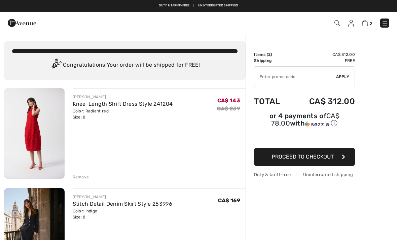
click at [352, 25] on img at bounding box center [351, 23] width 6 height 7
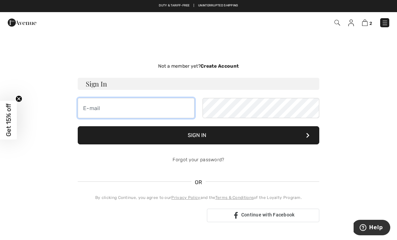
click at [94, 111] on input "email" at bounding box center [136, 108] width 117 height 20
type input "[EMAIL_ADDRESS][DOMAIN_NAME]"
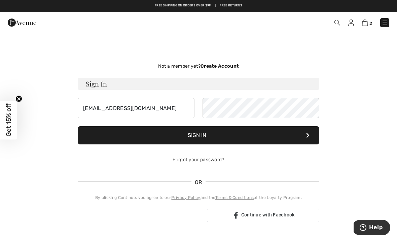
click at [193, 140] on button "Sign In" at bounding box center [199, 135] width 242 height 18
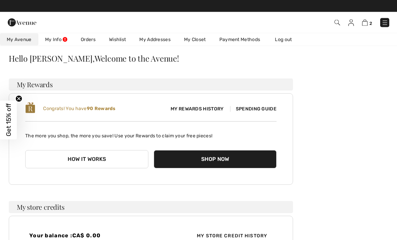
scroll to position [21, 0]
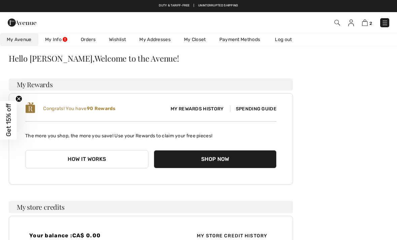
click at [263, 109] on span "Spending Guide" at bounding box center [253, 109] width 46 height 6
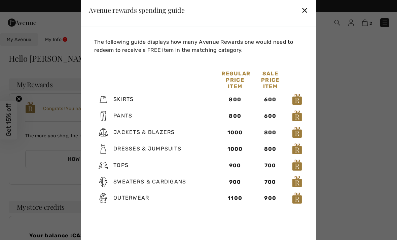
click at [308, 7] on div "✕" at bounding box center [304, 10] width 7 height 14
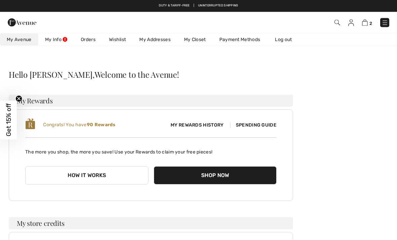
scroll to position [0, 0]
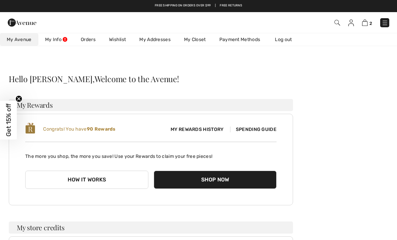
click at [367, 26] on img at bounding box center [365, 23] width 6 height 6
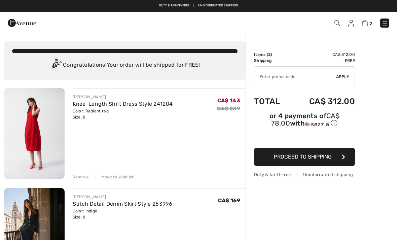
click at [319, 159] on span "Proceed to Shipping" at bounding box center [303, 156] width 58 height 6
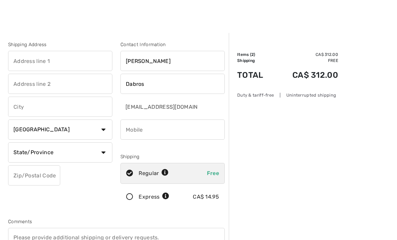
click at [19, 61] on input "text" at bounding box center [60, 61] width 104 height 20
type input "[STREET_ADDRESS]"
click at [21, 107] on input "text" at bounding box center [60, 107] width 104 height 20
type input "[GEOGRAPHIC_DATA]"
click at [107, 154] on select "State/Province Alberta British Columbia Manitoba New Brunswick Newfoundland and…" at bounding box center [60, 152] width 104 height 20
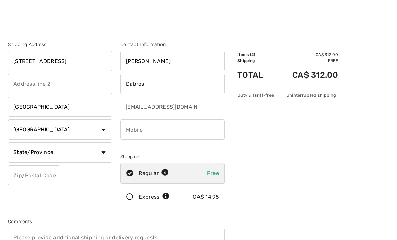
select select "ON"
click at [21, 174] on input "text" at bounding box center [34, 175] width 52 height 20
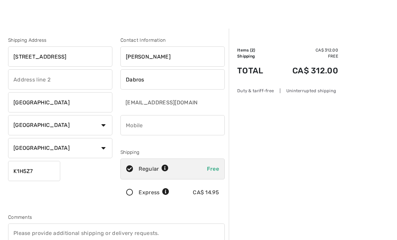
scroll to position [5, 0]
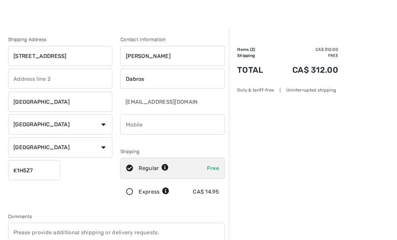
type input "K1H5Z7"
click at [138, 125] on input "phone" at bounding box center [172, 125] width 104 height 20
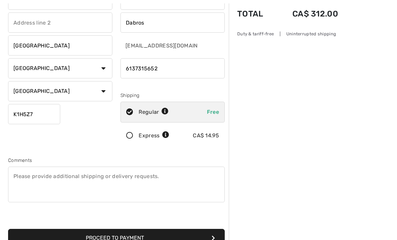
scroll to position [62, 0]
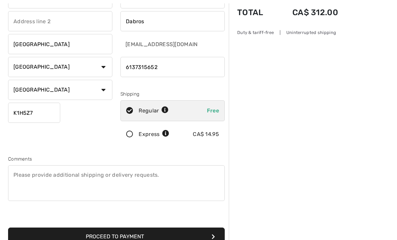
type input "6137315652"
click at [199, 237] on button "Proceed to Payment" at bounding box center [116, 237] width 217 height 18
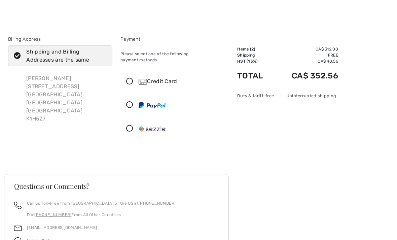
scroll to position [6, 0]
click at [131, 78] on icon at bounding box center [130, 81] width 18 height 7
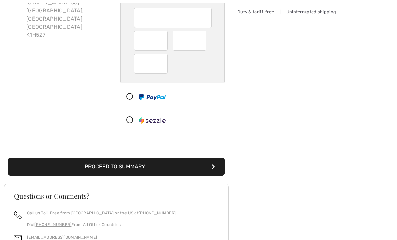
scroll to position [91, 0]
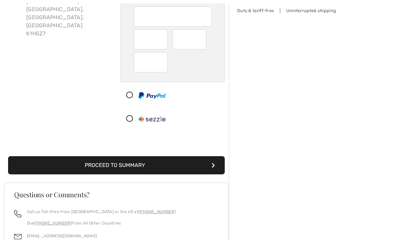
click at [211, 161] on button "Proceed to Summary" at bounding box center [116, 165] width 217 height 18
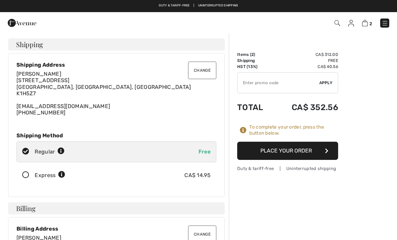
click at [306, 150] on button "Place Your Order" at bounding box center [287, 151] width 101 height 18
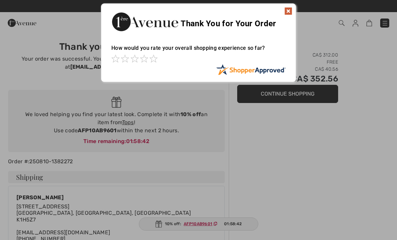
click at [289, 9] on img at bounding box center [288, 11] width 8 height 8
